Goal: Information Seeking & Learning: Learn about a topic

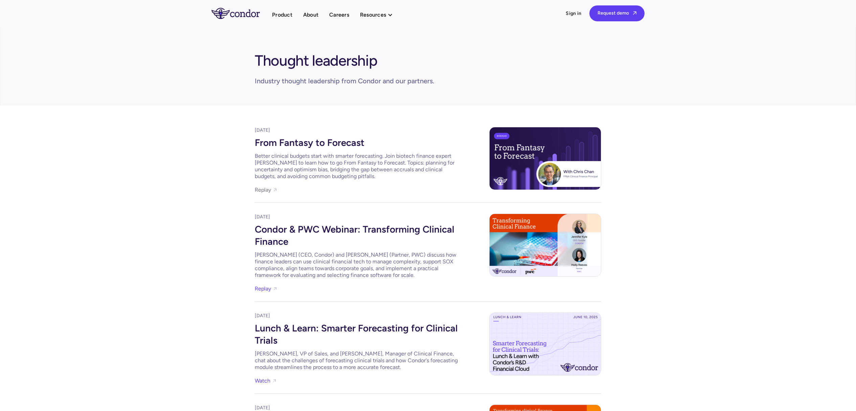
click at [267, 191] on link "Replay" at bounding box center [263, 189] width 16 height 9
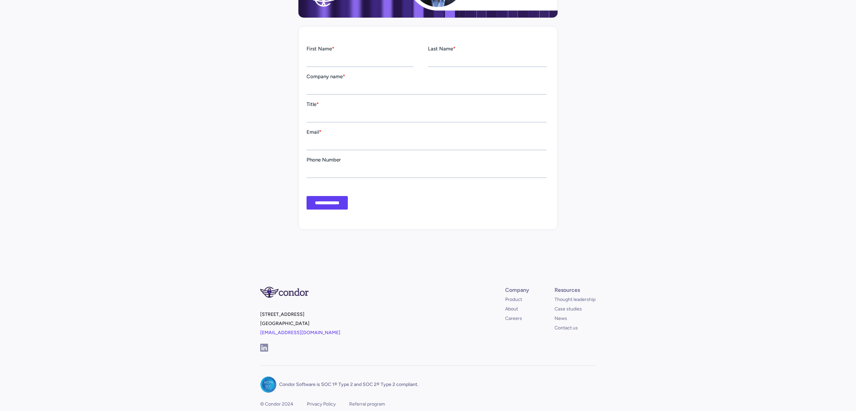
scroll to position [279, 0]
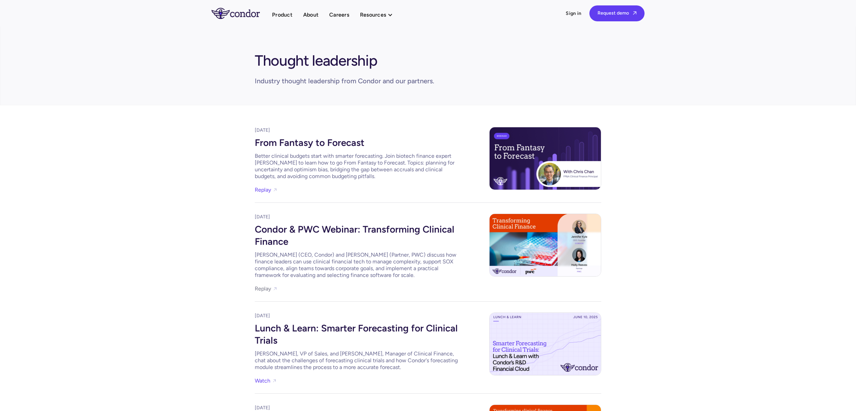
click at [262, 288] on link "Replay" at bounding box center [263, 288] width 16 height 9
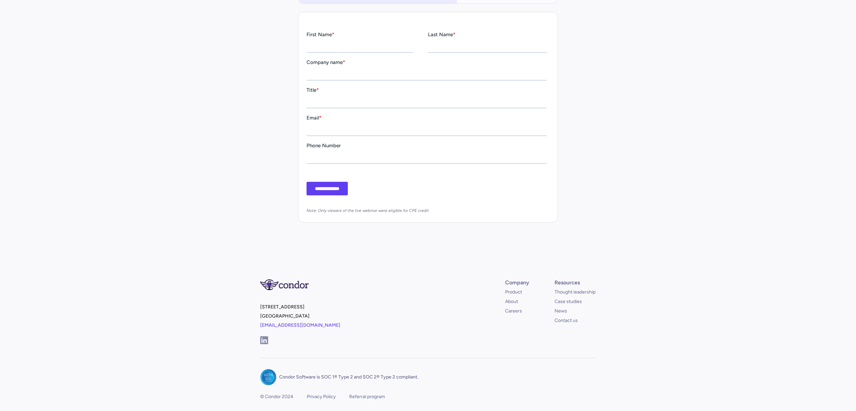
scroll to position [274, 0]
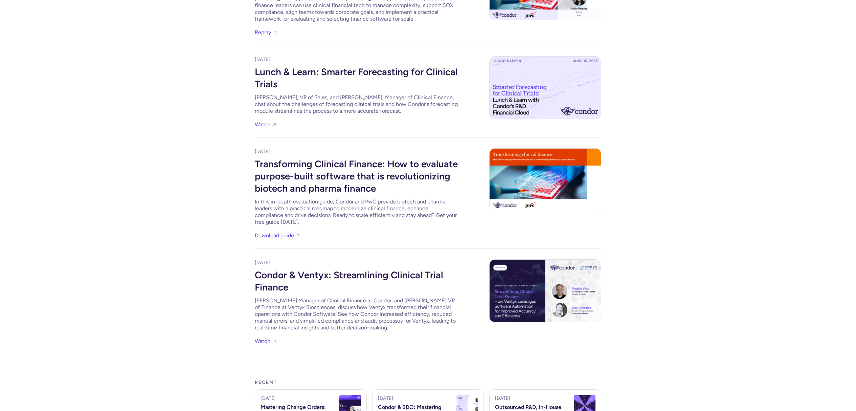
scroll to position [300, 0]
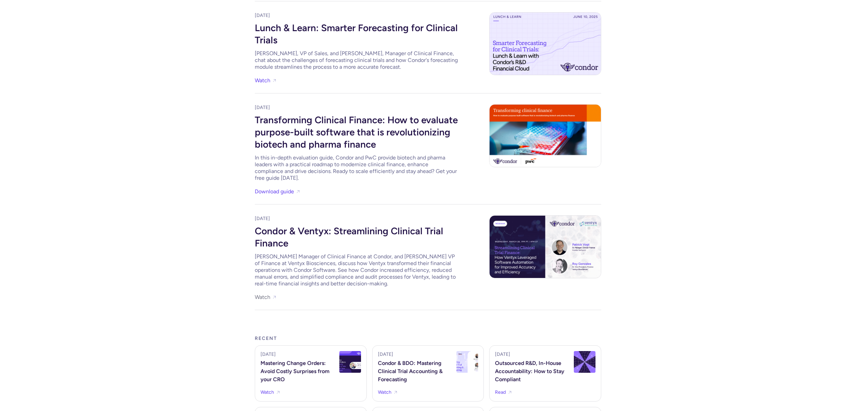
click at [260, 301] on link "Watch" at bounding box center [263, 296] width 16 height 9
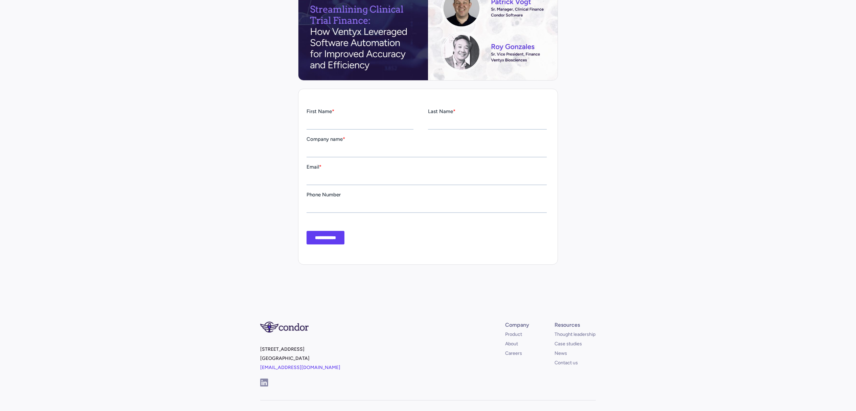
scroll to position [59, 0]
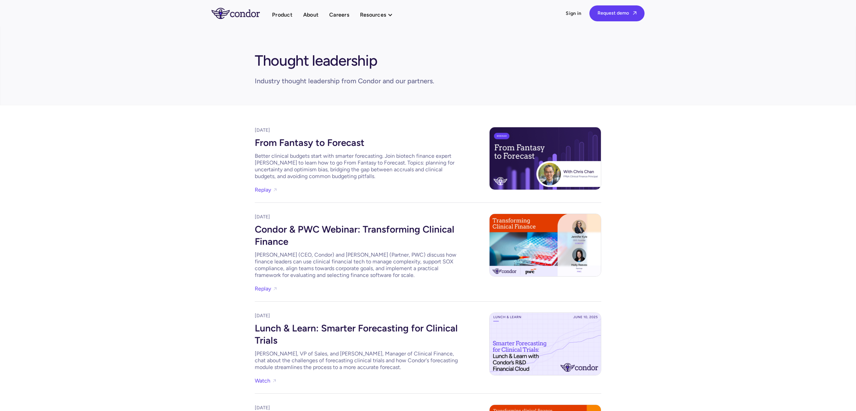
click at [281, 83] on div "Industry thought leadership from Condor and our partners." at bounding box center [344, 80] width 179 height 9
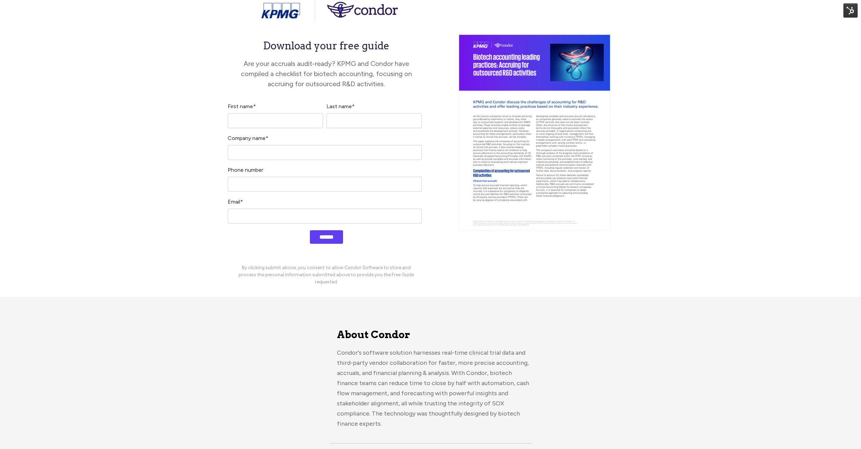
scroll to position [149, 0]
